Goal: Information Seeking & Learning: Learn about a topic

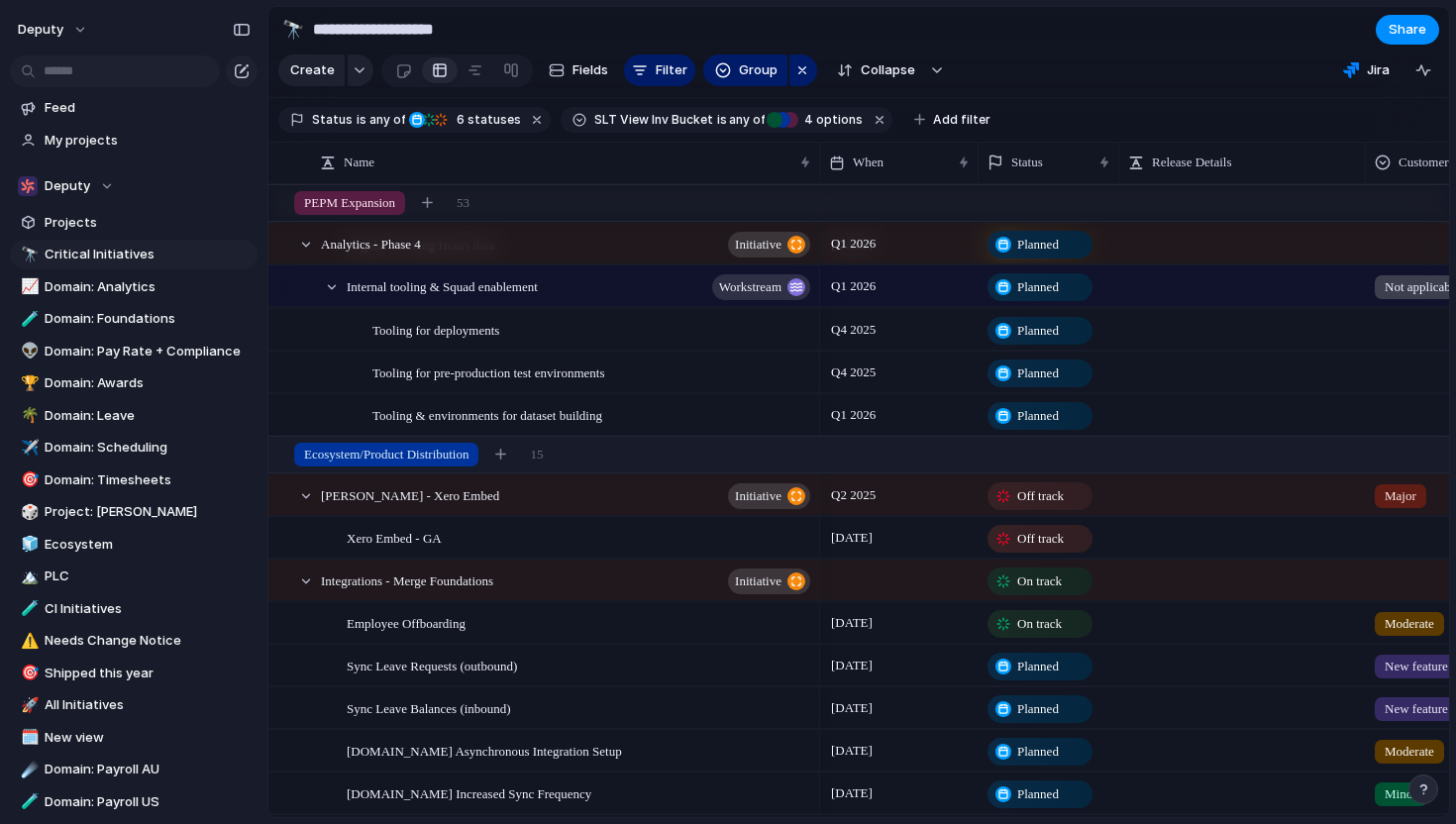
scroll to position [5955, 0]
